Goal: Check status: Check status

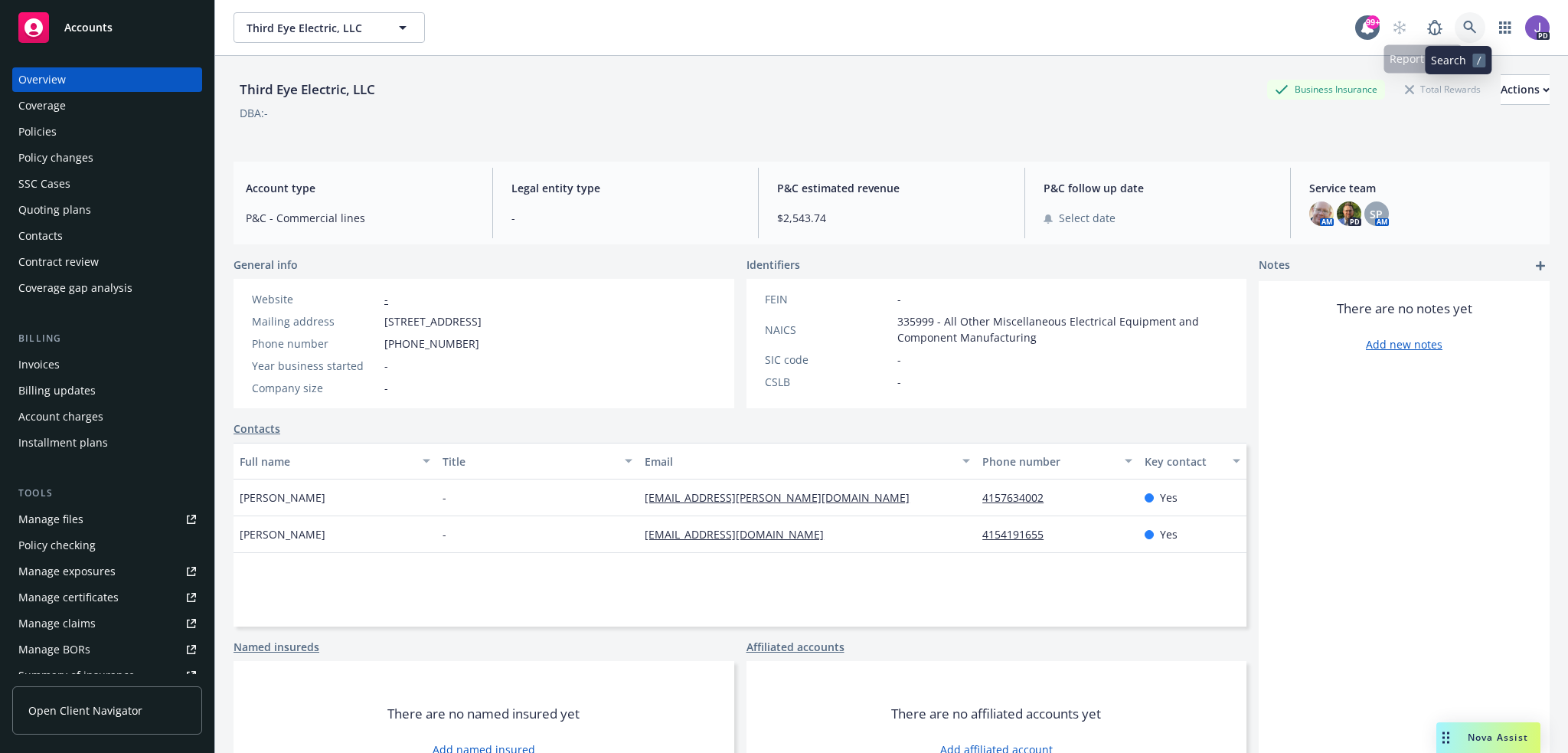
click at [1472, 29] on link at bounding box center [1469, 27] width 30 height 30
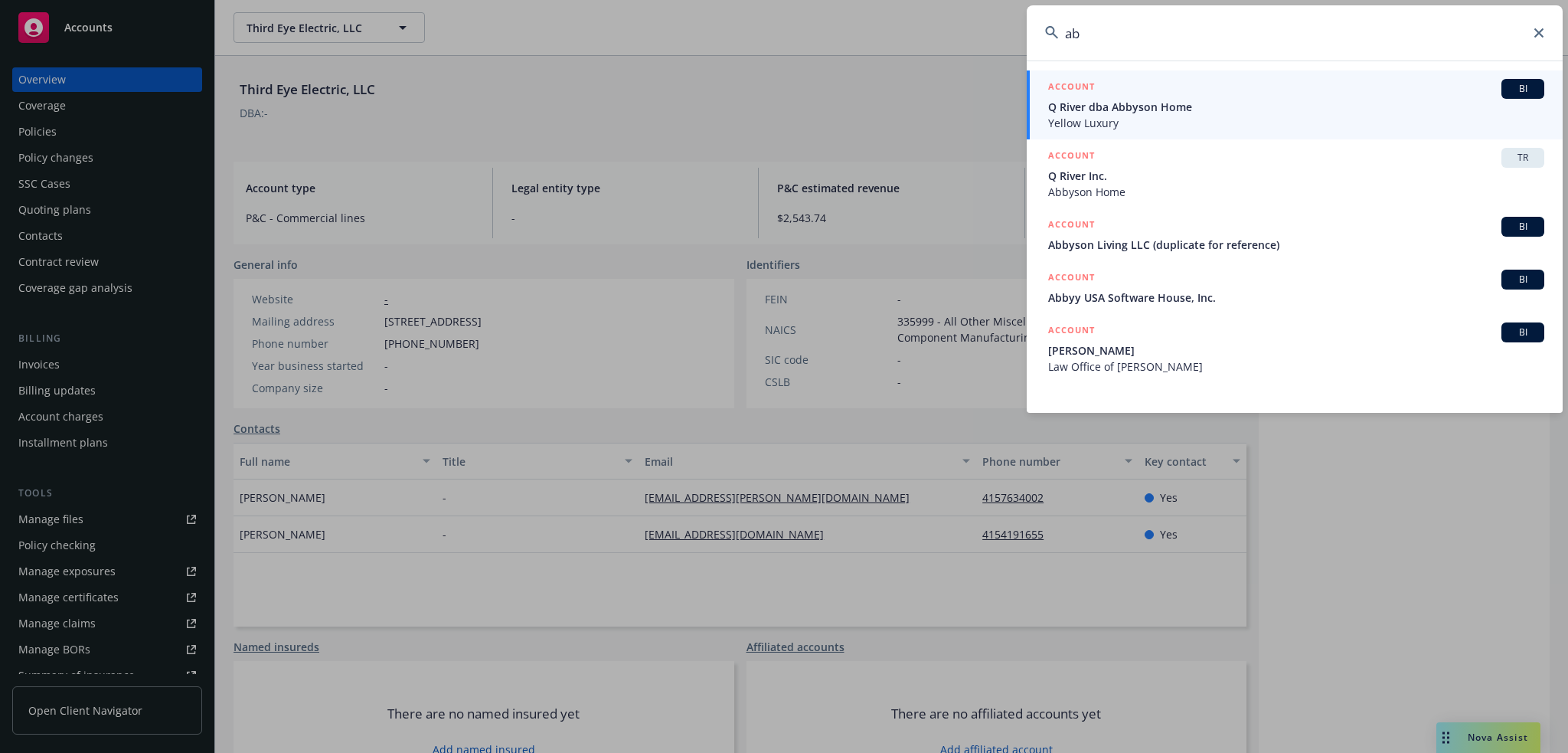
type input "a"
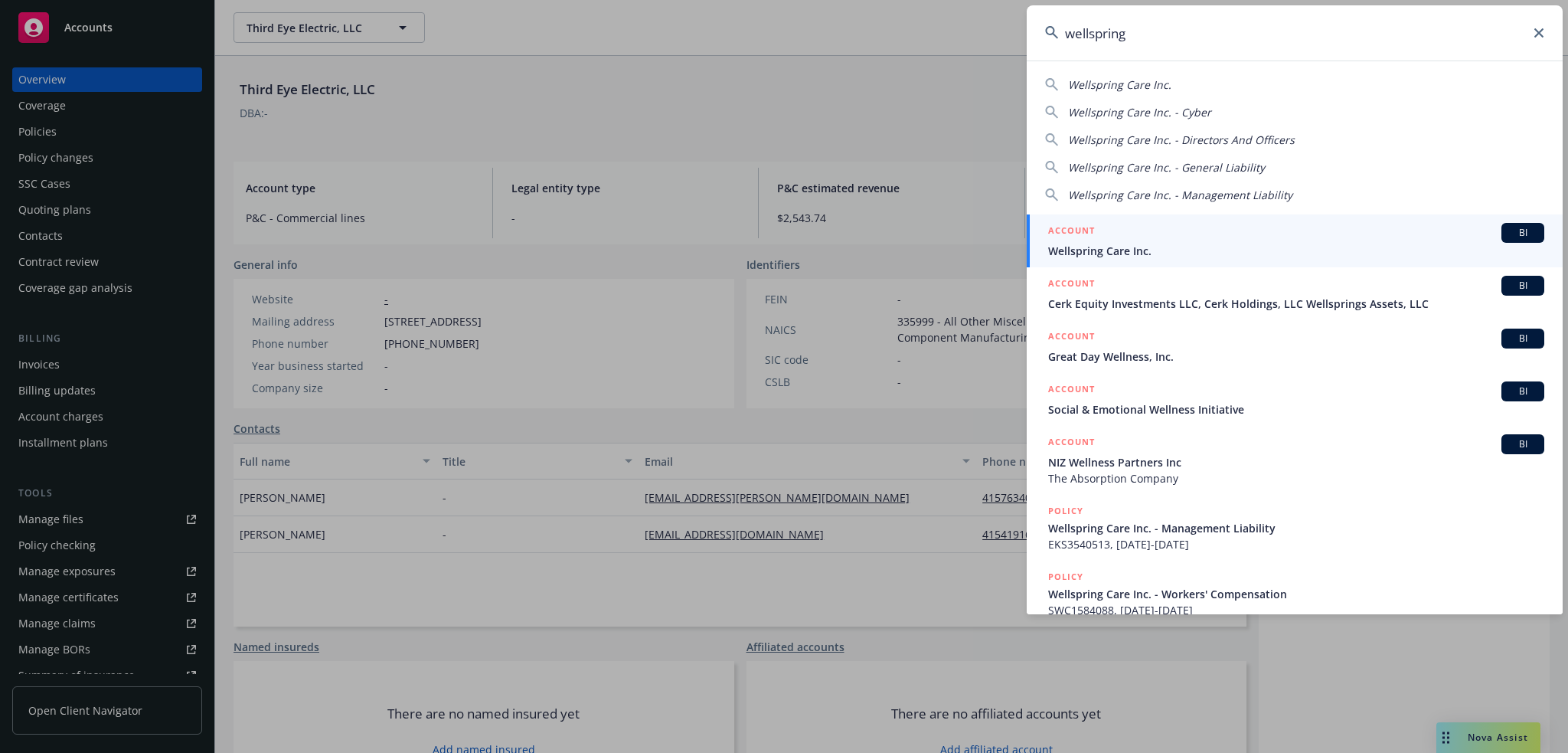
type input "wellspring"
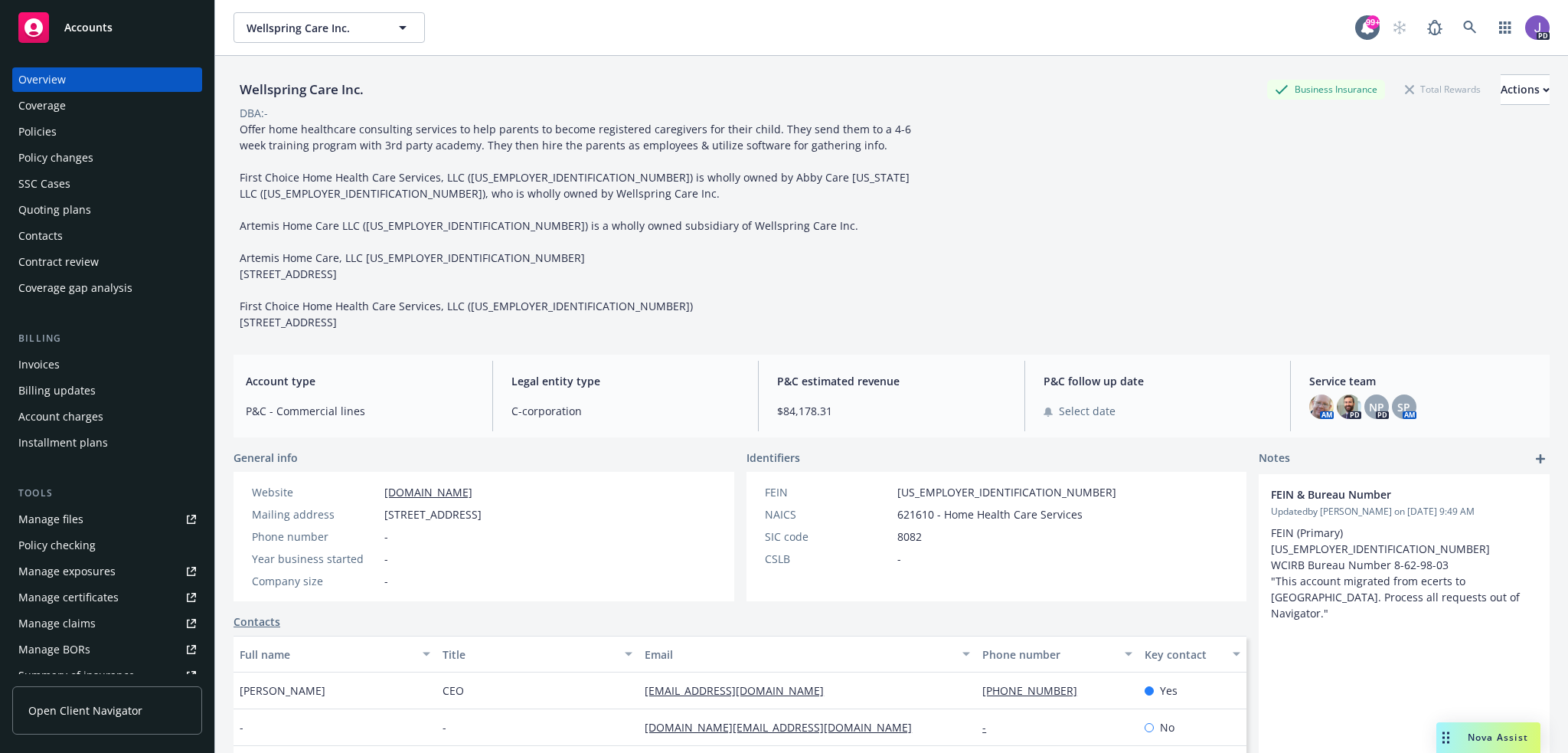
click at [70, 134] on div "Policies" at bounding box center [106, 132] width 177 height 25
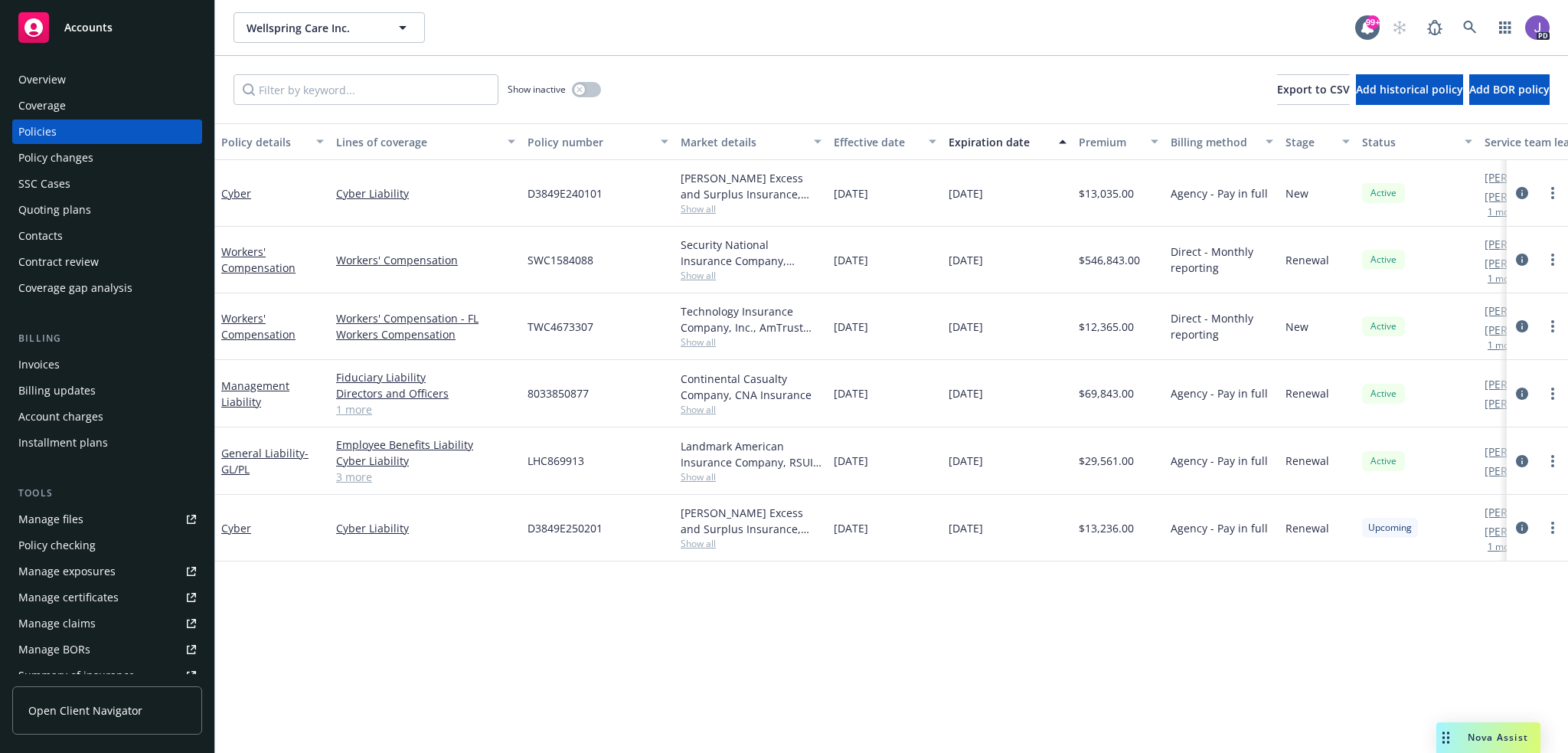
click at [754, 43] on div "Wellspring Care Inc. Wellspring Care Inc. 99+ PD" at bounding box center [891, 27] width 1353 height 55
click at [733, 54] on div "Wellspring Care Inc. Wellspring Care Inc. 99+ PD" at bounding box center [891, 27] width 1353 height 55
click at [754, 76] on div "Show inactive Export to CSV Add historical policy Add BOR policy" at bounding box center [891, 89] width 1353 height 67
click at [1480, 23] on link at bounding box center [1469, 27] width 30 height 30
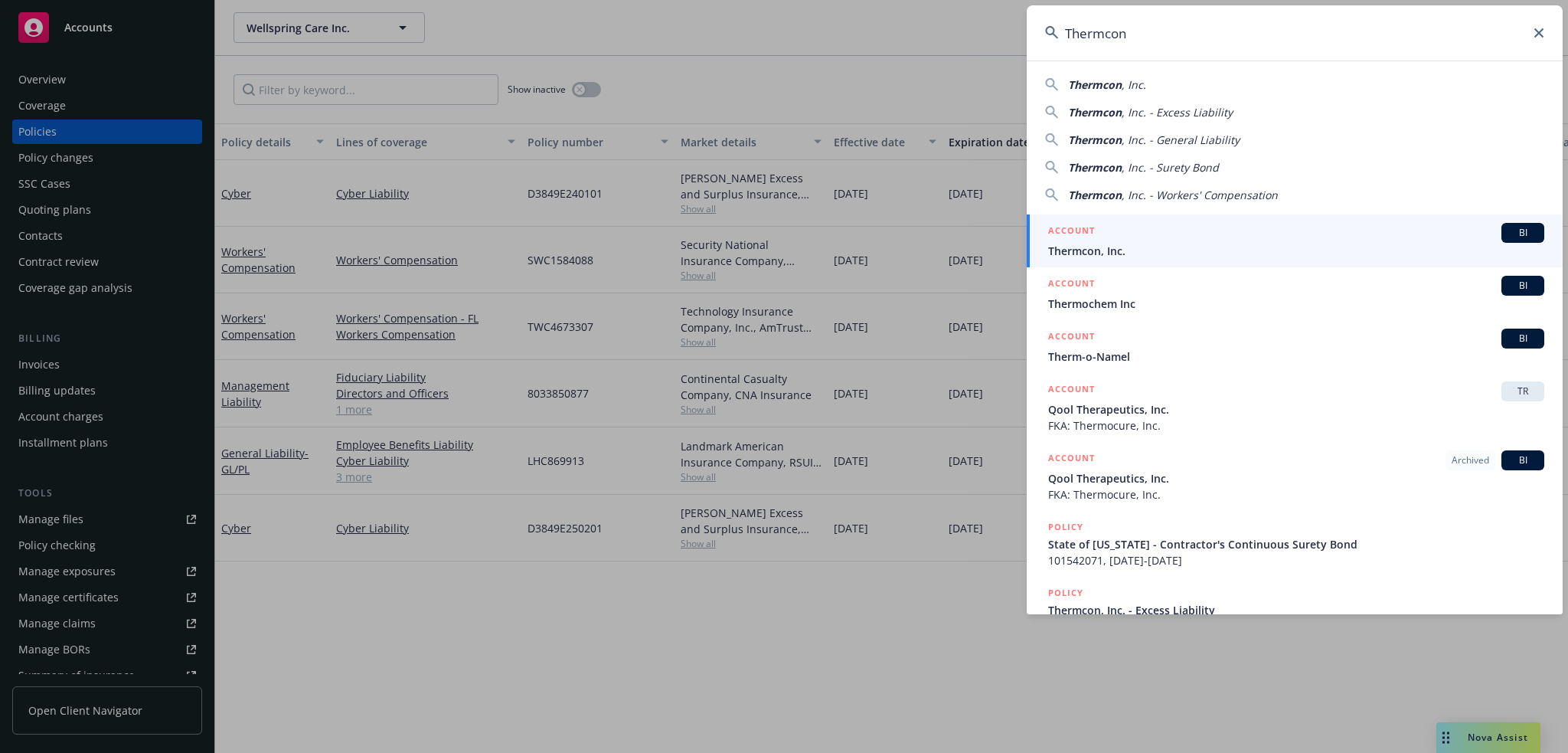
type input "Thermcon"
drag, startPoint x: 1112, startPoint y: 240, endPoint x: 1098, endPoint y: 275, distance: 37.7
click at [1112, 240] on div "ACCOUNT BI" at bounding box center [1296, 233] width 496 height 20
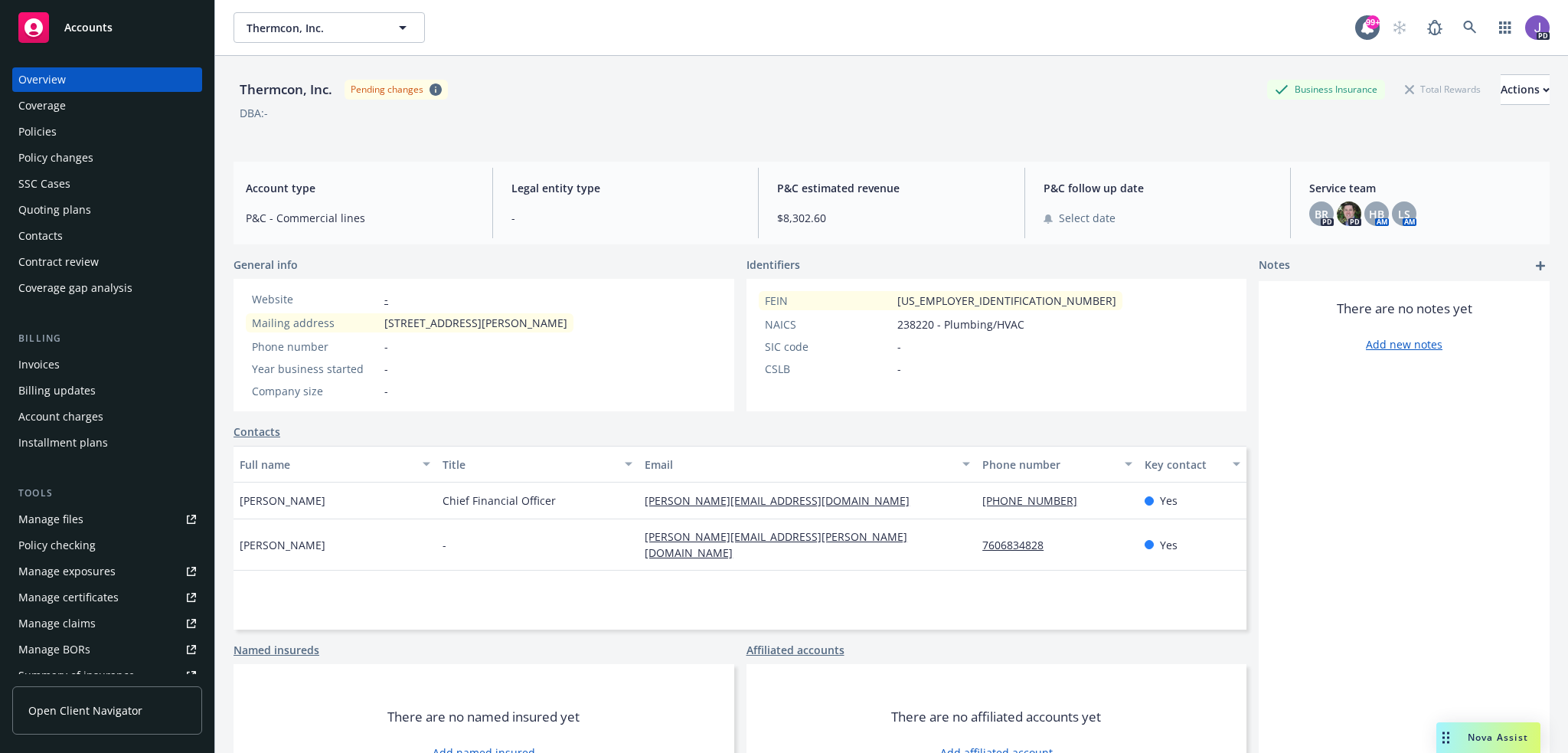
click at [56, 131] on div "Policies" at bounding box center [106, 132] width 177 height 25
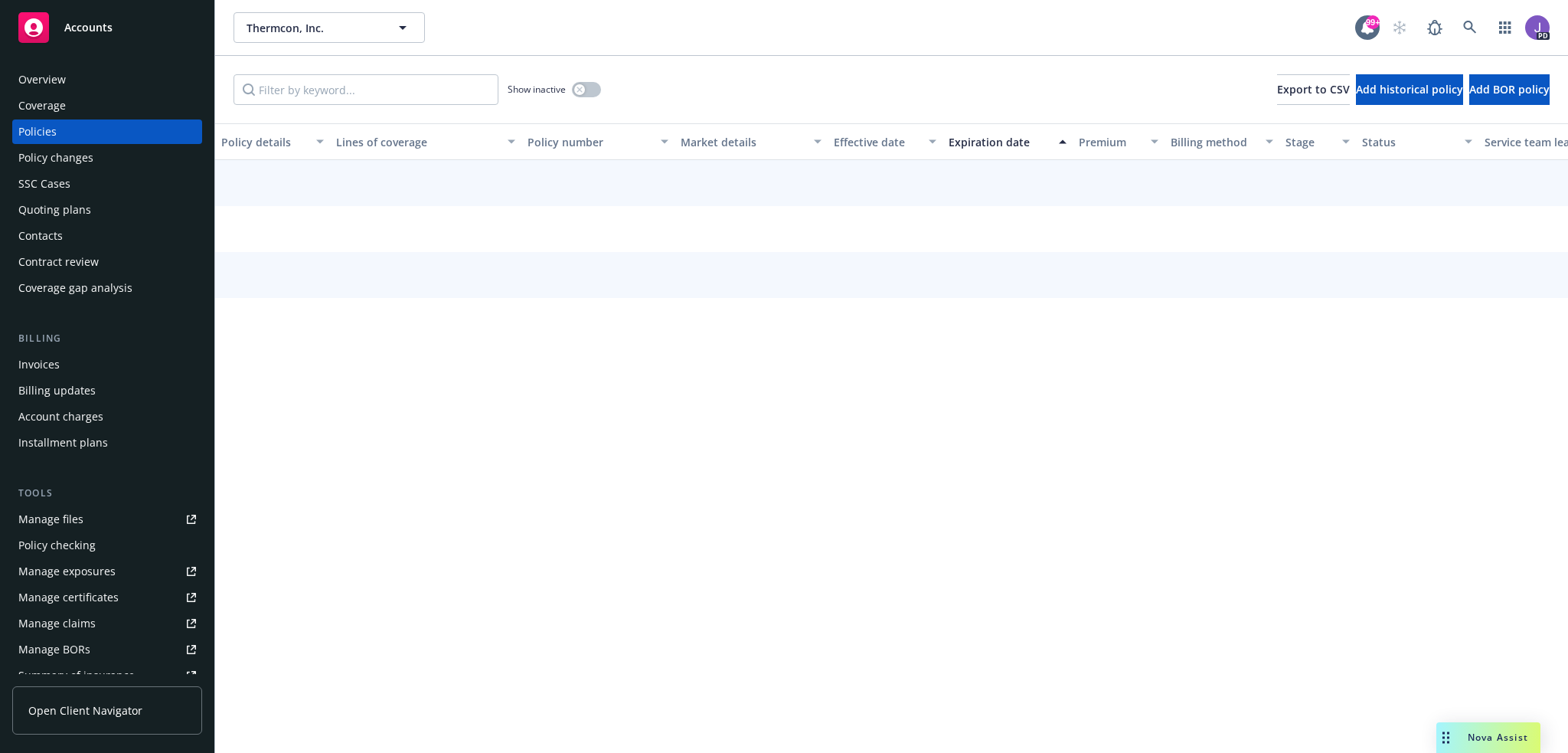
click at [719, 97] on div "Show inactive Export to CSV Add historical policy Add BOR policy" at bounding box center [891, 89] width 1353 height 67
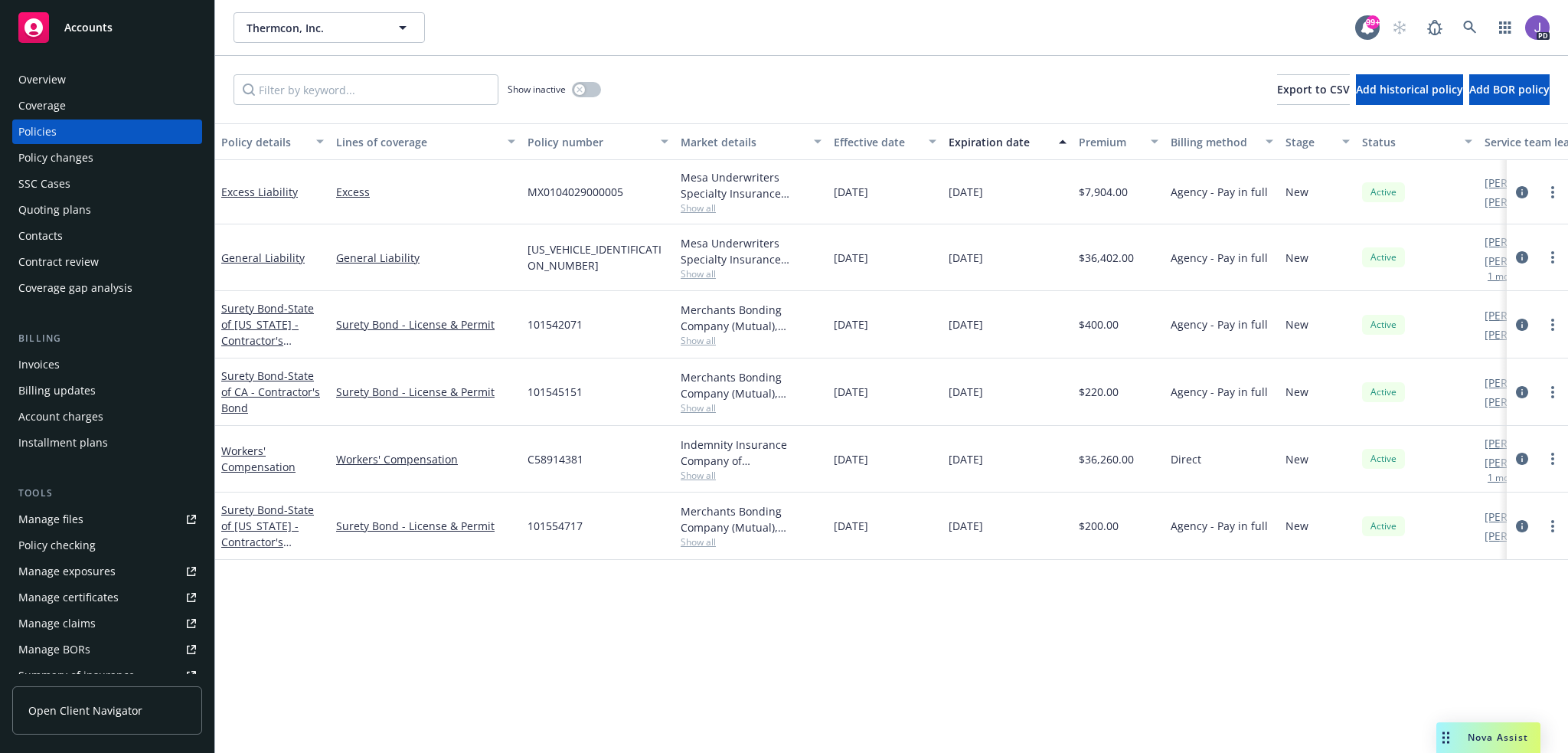
click at [719, 97] on div "Show inactive Export to CSV Add historical policy Add BOR policy" at bounding box center [891, 89] width 1353 height 67
click at [1458, 20] on link at bounding box center [1469, 27] width 30 height 30
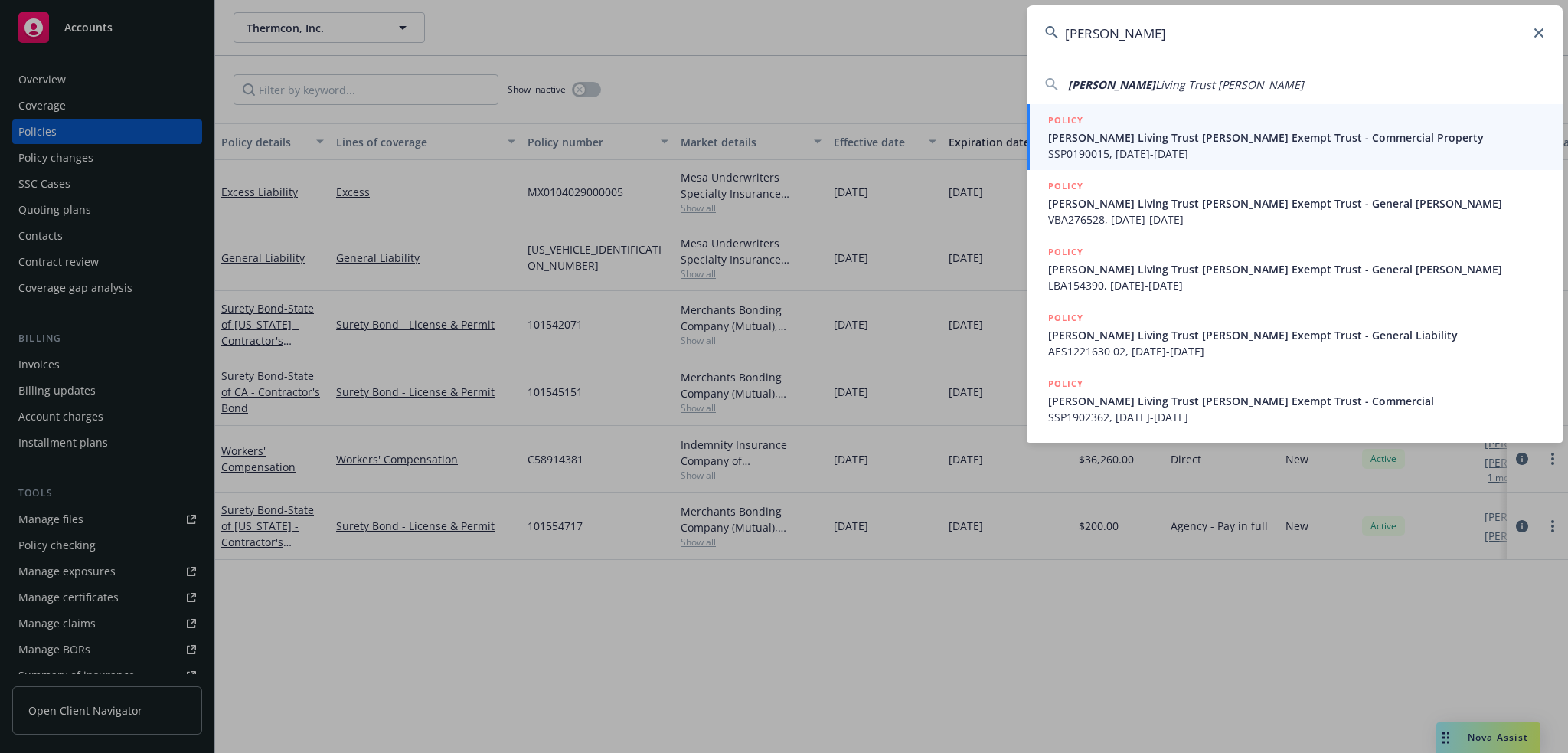
type input "Kathleen W Delagnes"
click at [1155, 148] on span "SSP0190015, 03/27/2016-03/27/2017" at bounding box center [1296, 154] width 496 height 16
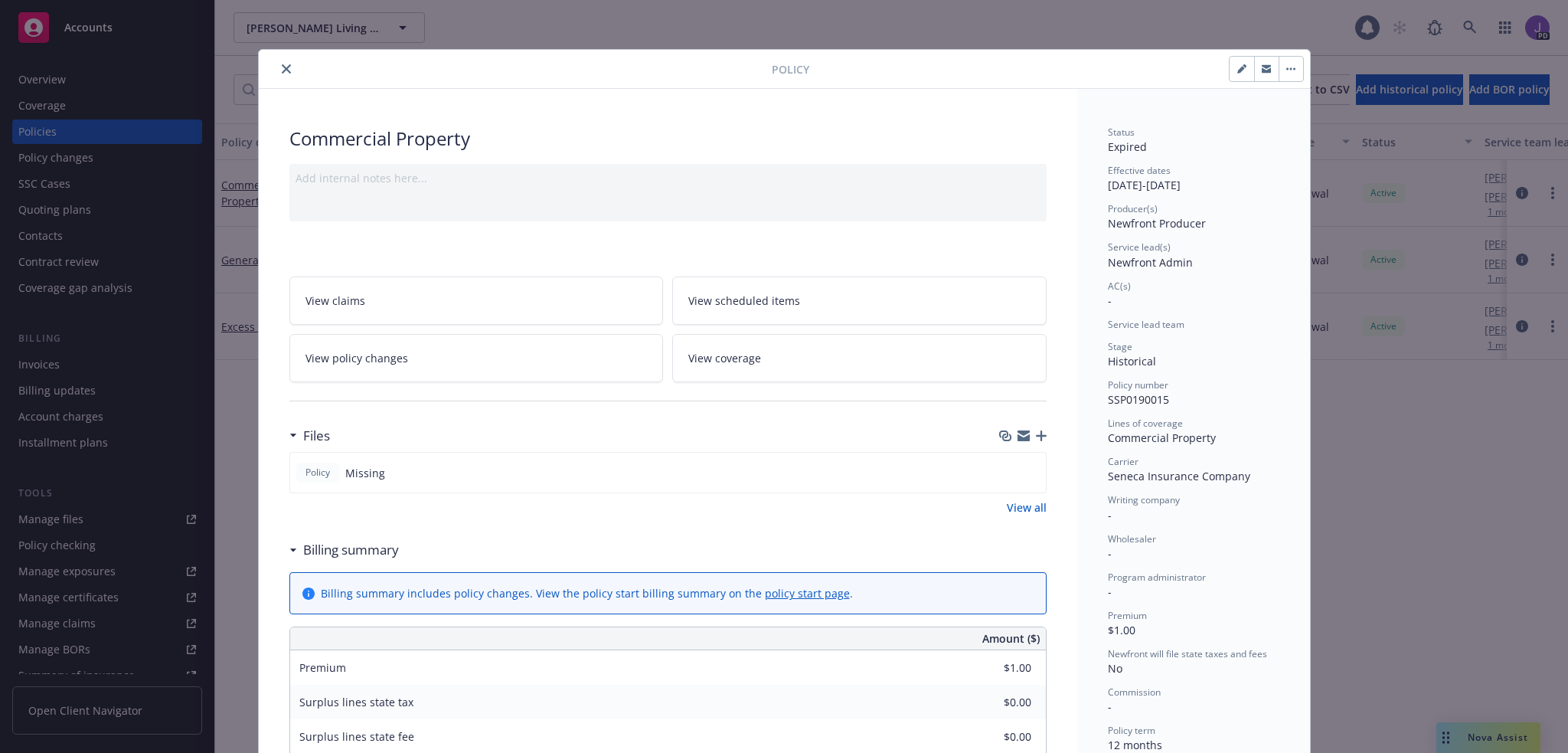
click at [277, 65] on button "close" at bounding box center [286, 69] width 18 height 18
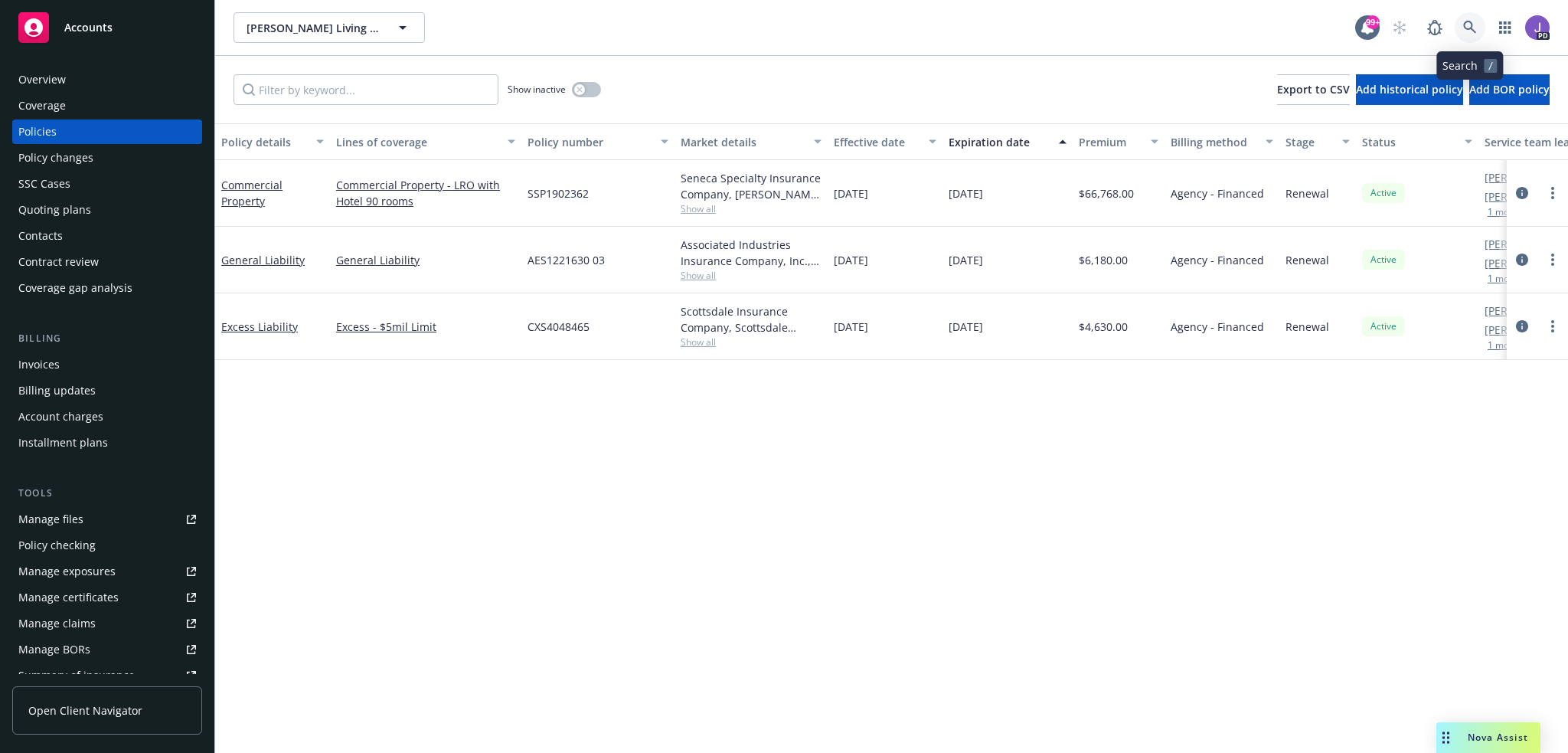
click at [1472, 27] on icon at bounding box center [1470, 27] width 14 height 14
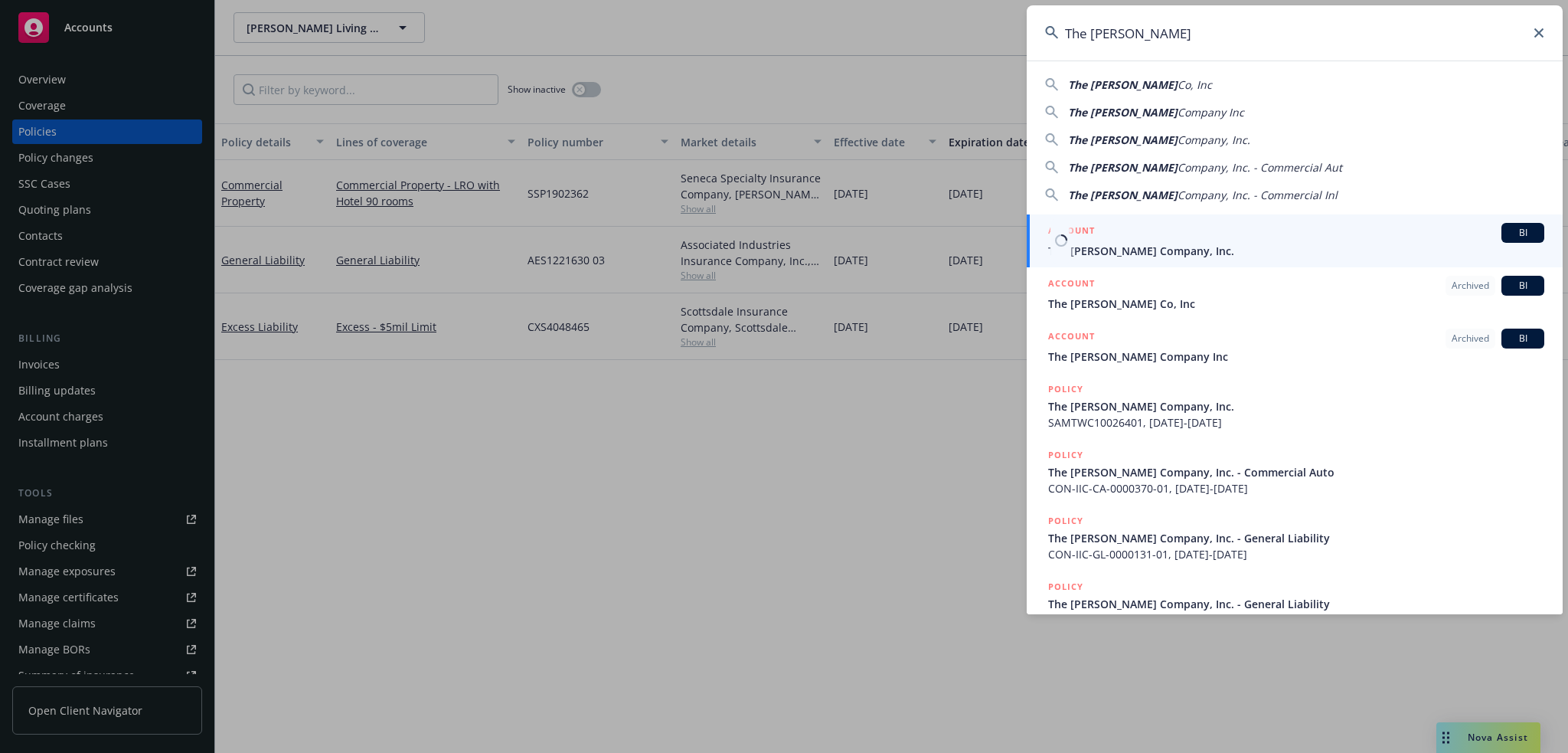
type input "The Ralph Hernandez"
click at [1138, 235] on div "ACCOUNT BI" at bounding box center [1296, 233] width 496 height 20
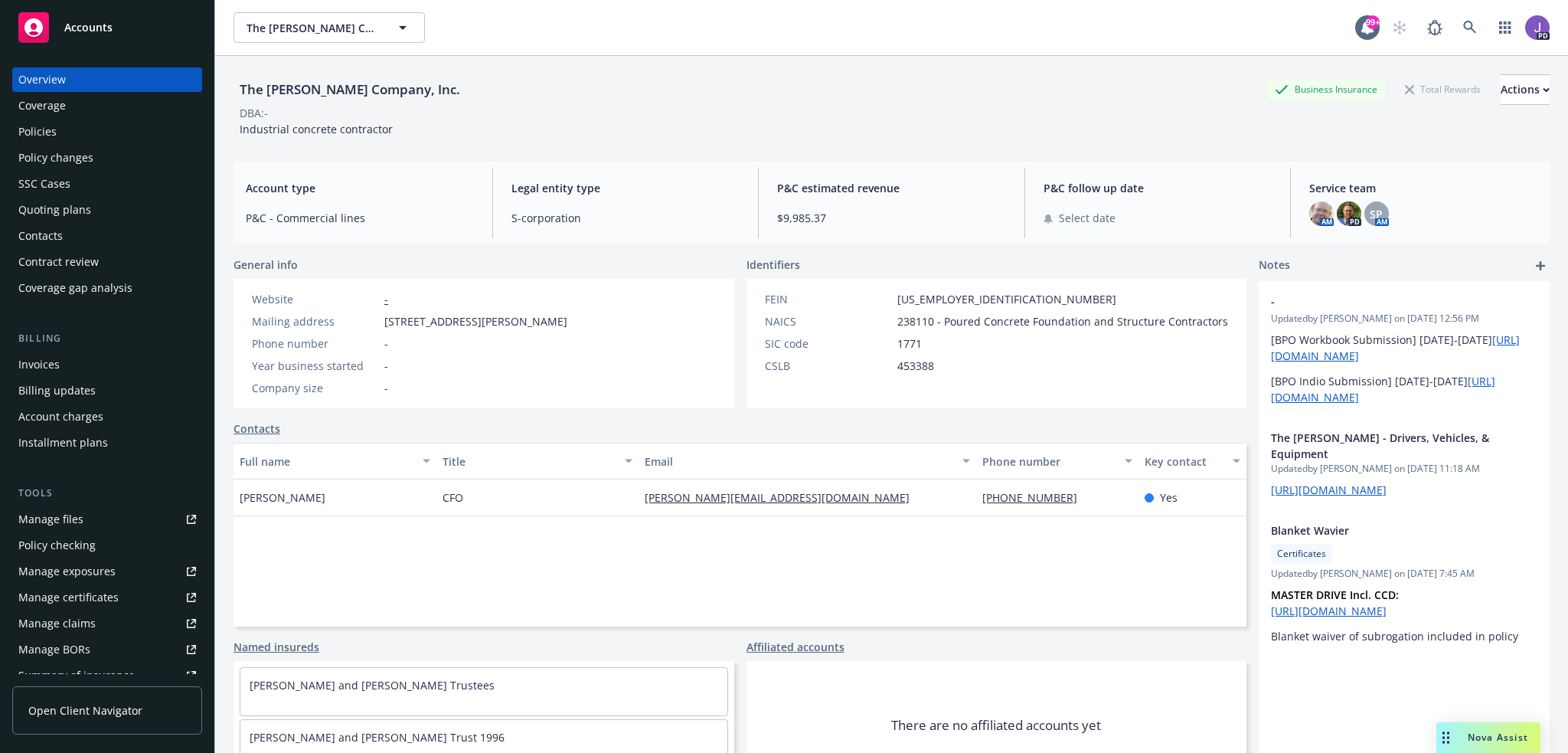
click at [65, 210] on div "Quoting plans" at bounding box center [54, 210] width 73 height 25
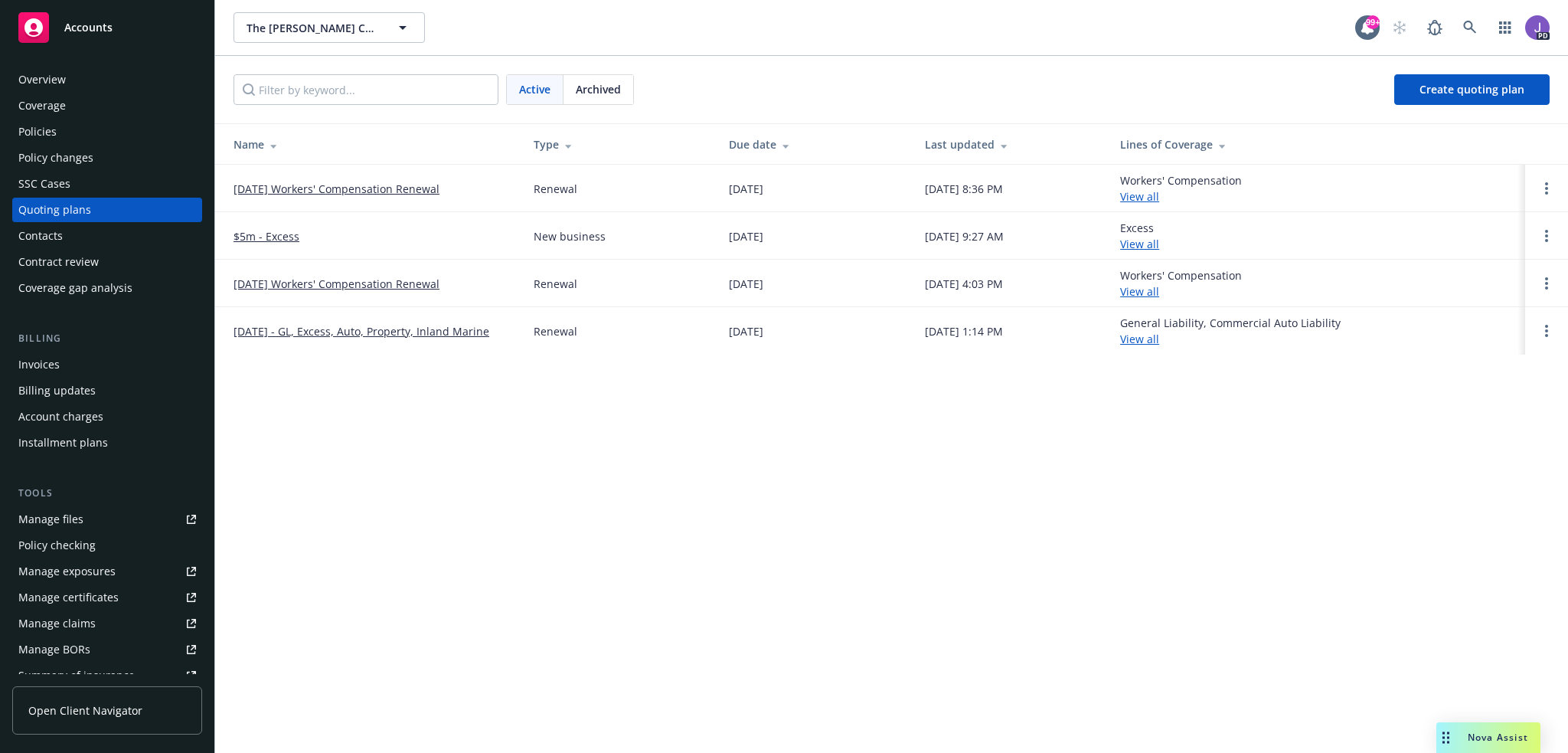
click at [378, 189] on link "[DATE] Workers' Compensation Renewal" at bounding box center [337, 189] width 206 height 16
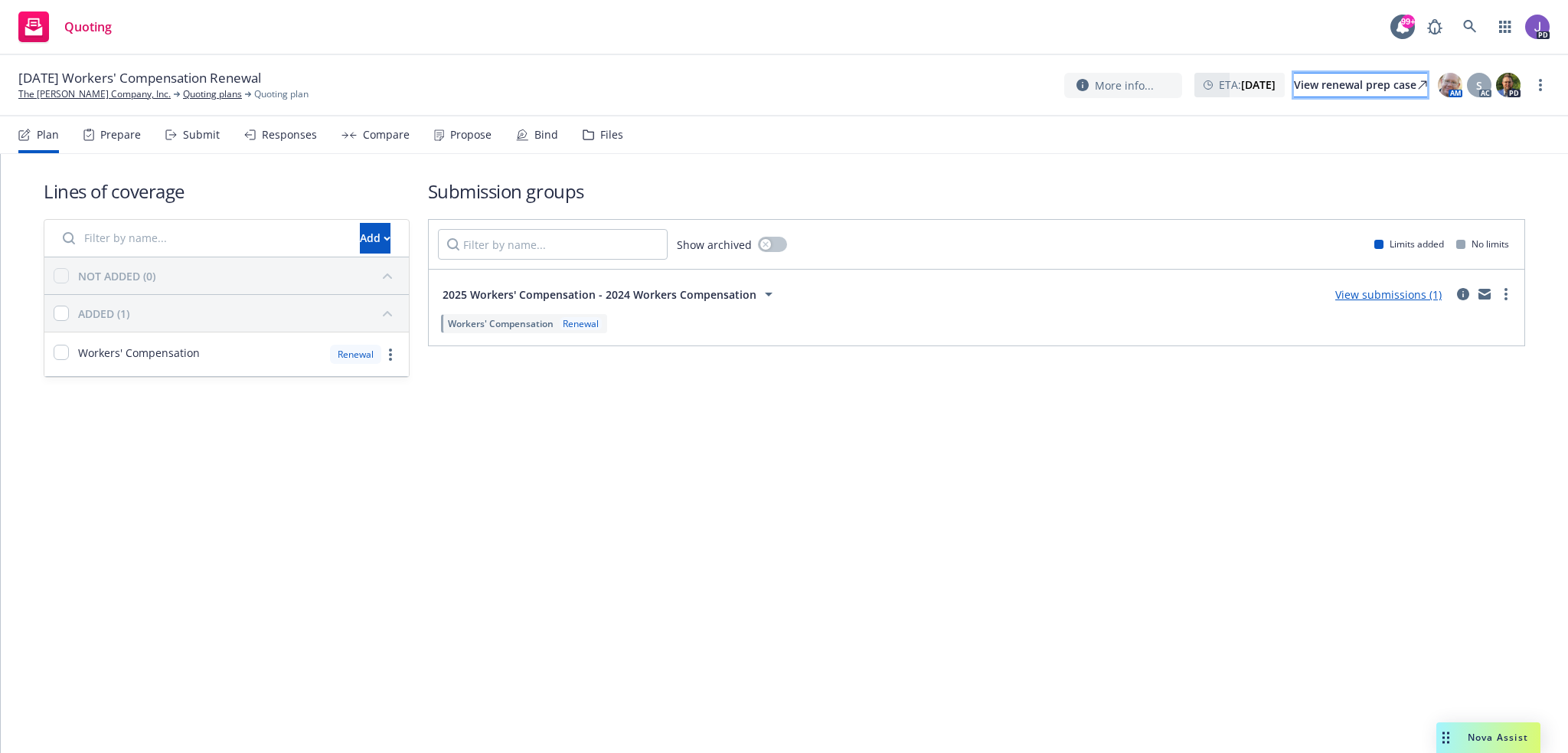
click at [1357, 88] on div "View renewal prep case" at bounding box center [1360, 85] width 133 height 23
